Goal: Transaction & Acquisition: Subscribe to service/newsletter

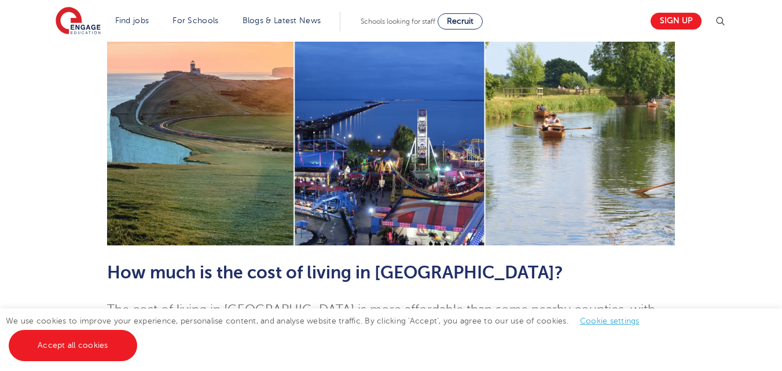
scroll to position [519, 0]
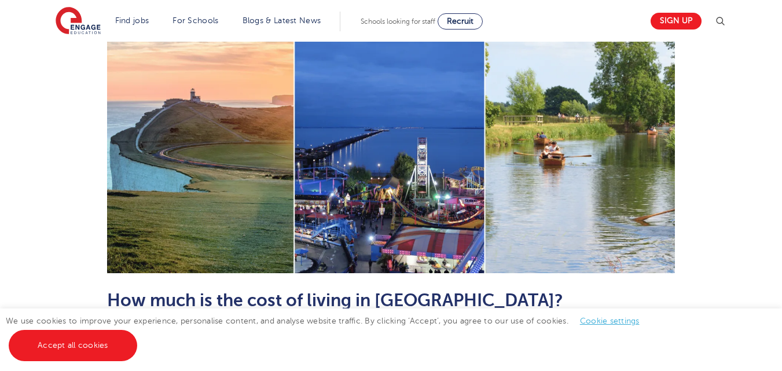
click at [691, 32] on div "Sign up" at bounding box center [684, 21] width 83 height 23
click at [687, 21] on link "Sign up" at bounding box center [676, 21] width 51 height 17
